Goal: Information Seeking & Learning: Learn about a topic

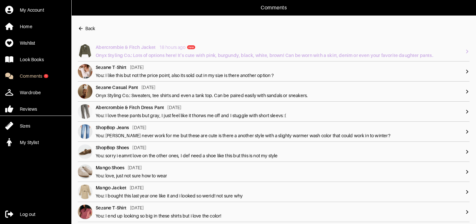
click at [238, 54] on div "Onyx Styling Co.: Lots of options here! It's cute with pink, burgundy, black, w…" at bounding box center [280, 55] width 369 height 6
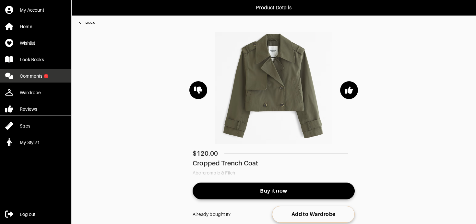
click at [52, 77] on link "Comments 1" at bounding box center [35, 75] width 71 height 13
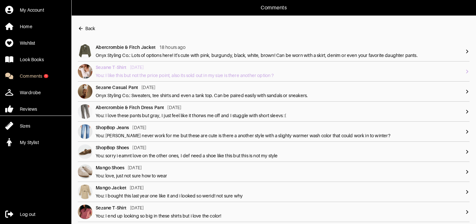
click at [160, 72] on div "Sezane T-Shirt [DATE] You: I like this but not the price point, also its sold o…" at bounding box center [280, 71] width 369 height 15
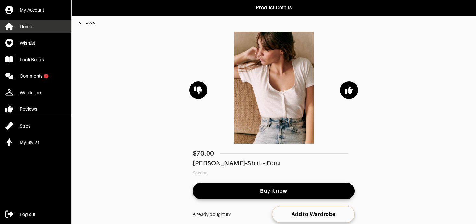
click at [35, 29] on link "Home" at bounding box center [35, 26] width 71 height 13
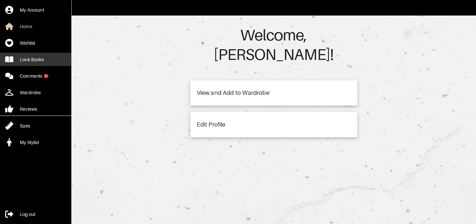
click at [32, 60] on div "Look Books" at bounding box center [32, 59] width 24 height 6
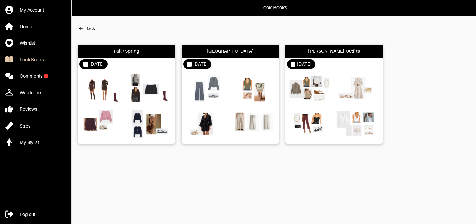
click at [147, 106] on div at bounding box center [126, 107] width 97 height 73
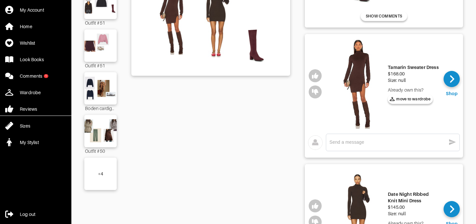
click at [99, 173] on div "+ 4" at bounding box center [100, 174] width 5 height 6
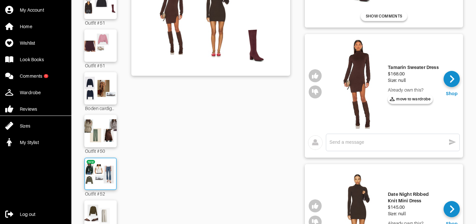
scroll to position [228, 0]
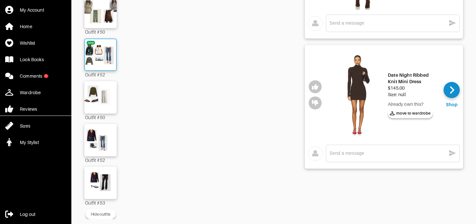
click at [103, 51] on img at bounding box center [100, 54] width 35 height 25
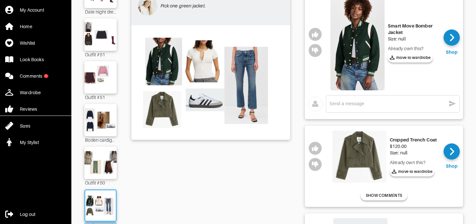
scroll to position [77, 0]
click at [203, 59] on img at bounding box center [211, 82] width 152 height 107
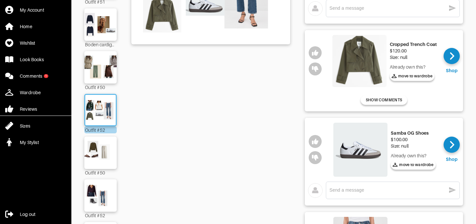
scroll to position [465, 0]
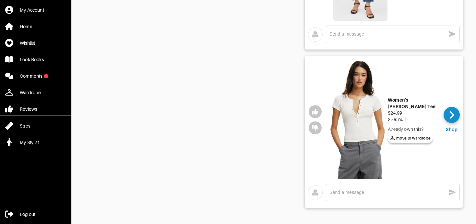
click at [368, 126] on img at bounding box center [357, 120] width 54 height 118
